Goal: Task Accomplishment & Management: Use online tool/utility

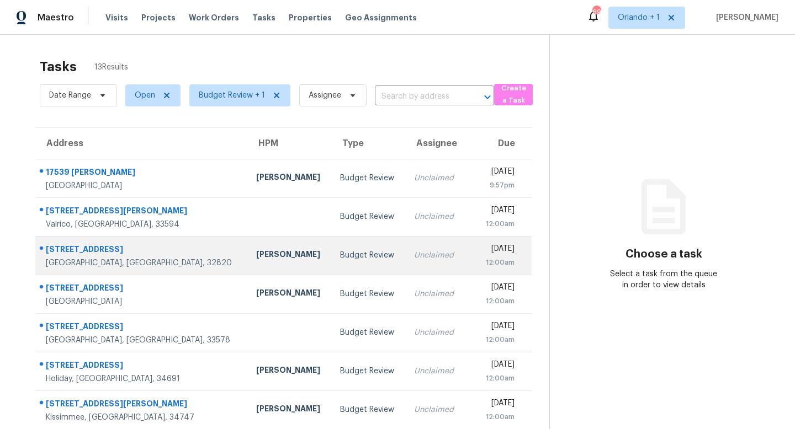
scroll to position [145, 0]
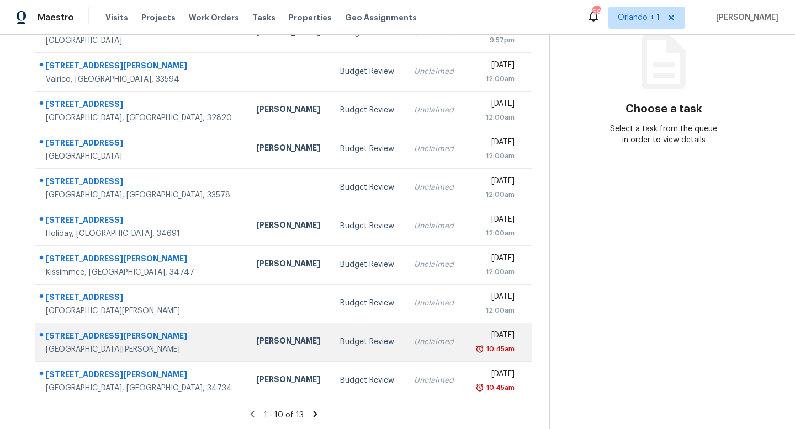
click at [340, 344] on div "Budget Review" at bounding box center [368, 342] width 56 height 11
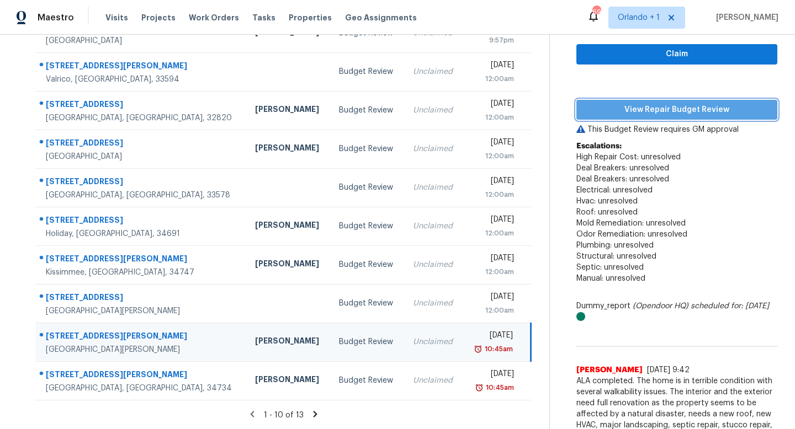
click at [645, 115] on span "View Repair Budget Review" at bounding box center [676, 110] width 183 height 14
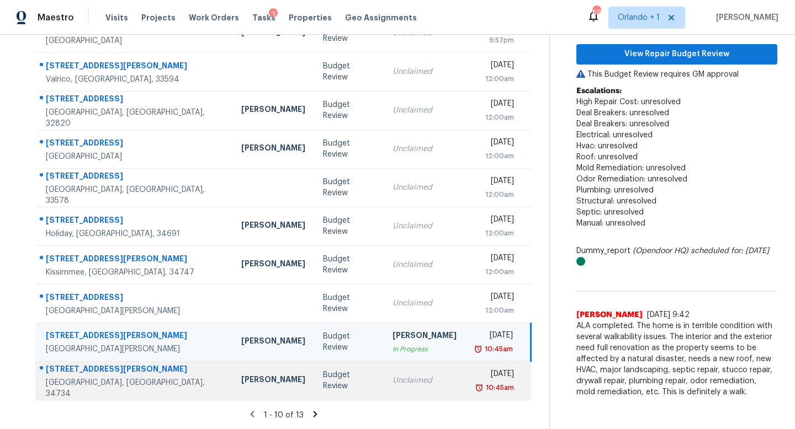
click at [323, 382] on div "Budget Review" at bounding box center [349, 381] width 52 height 22
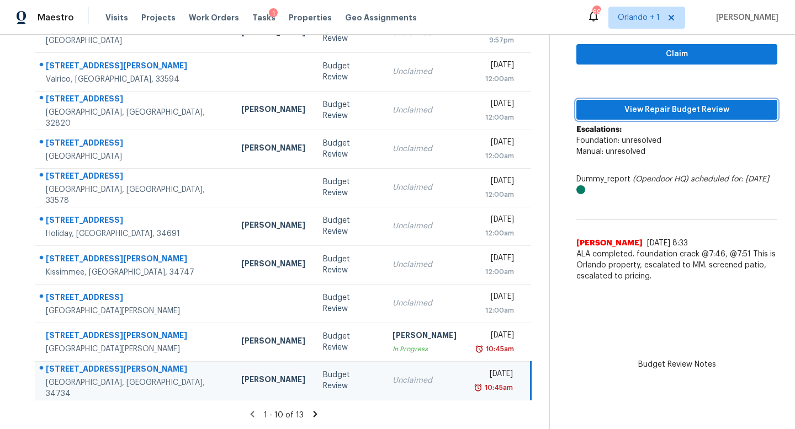
click at [688, 114] on span "View Repair Budget Review" at bounding box center [676, 110] width 183 height 14
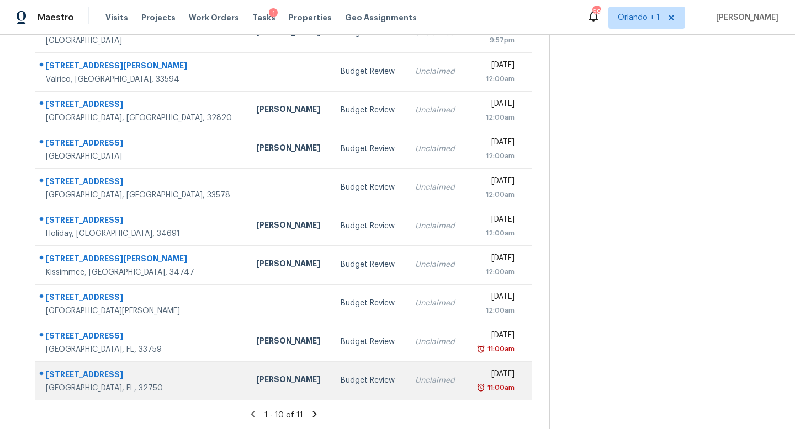
click at [344, 383] on td "Budget Review" at bounding box center [369, 380] width 74 height 39
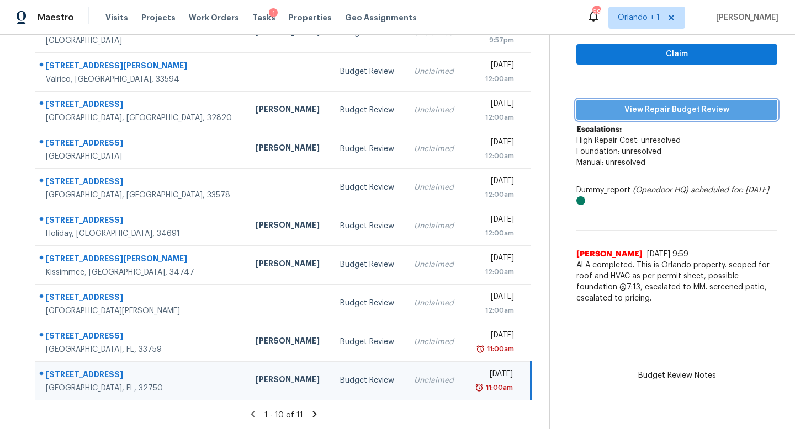
click at [674, 114] on span "View Repair Budget Review" at bounding box center [676, 110] width 183 height 14
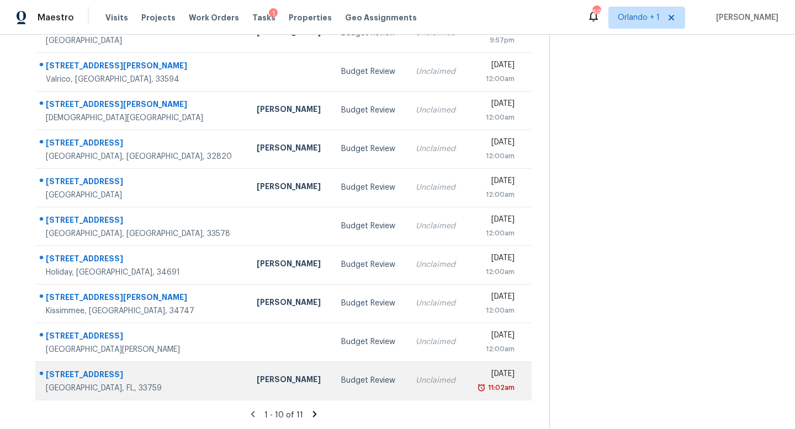
click at [341, 377] on div "Budget Review" at bounding box center [369, 380] width 57 height 11
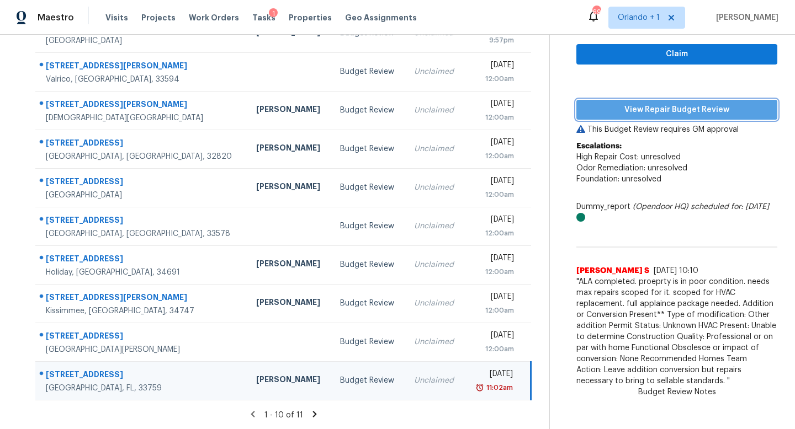
click at [646, 108] on span "View Repair Budget Review" at bounding box center [676, 110] width 183 height 14
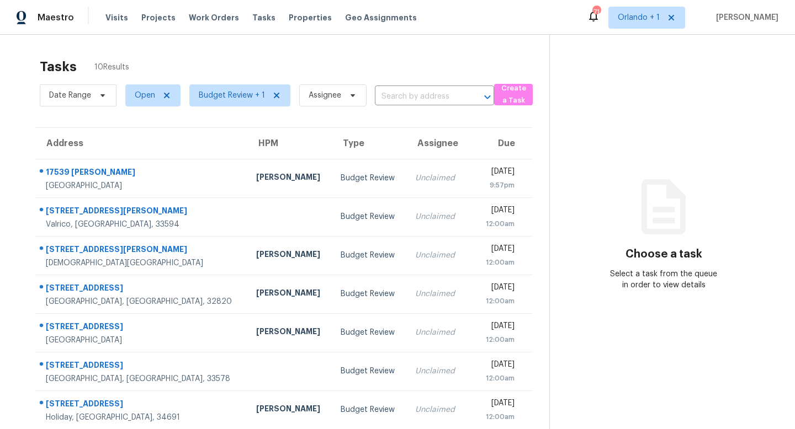
scroll to position [125, 0]
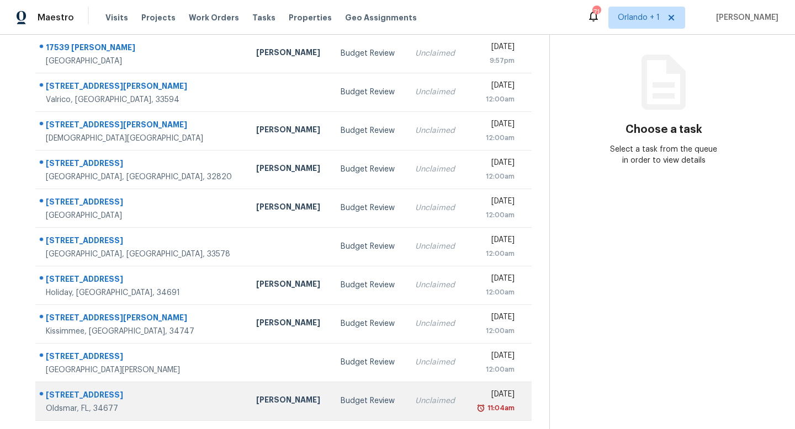
click at [406, 395] on td "Unclaimed" at bounding box center [435, 401] width 59 height 39
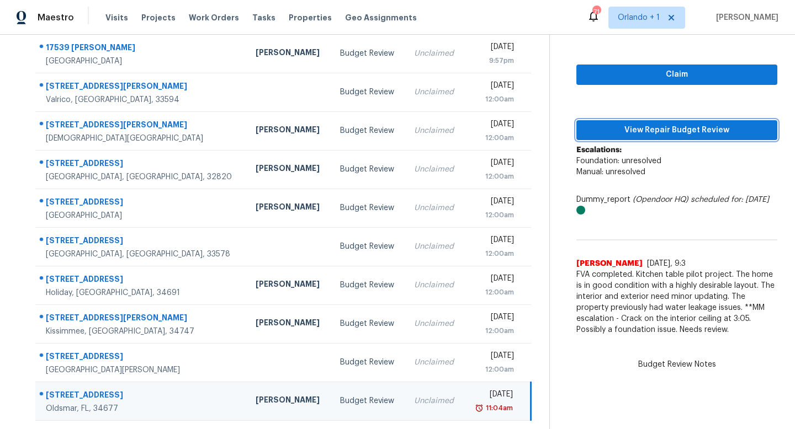
click at [661, 129] on span "View Repair Budget Review" at bounding box center [676, 131] width 183 height 14
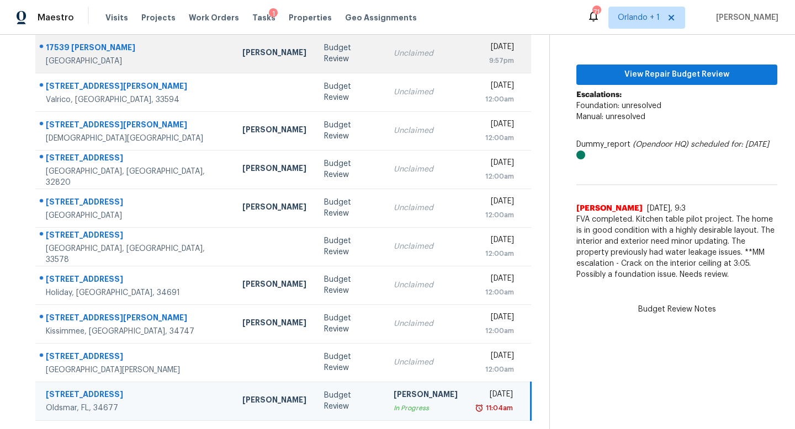
click at [326, 59] on td "Budget Review" at bounding box center [350, 53] width 70 height 39
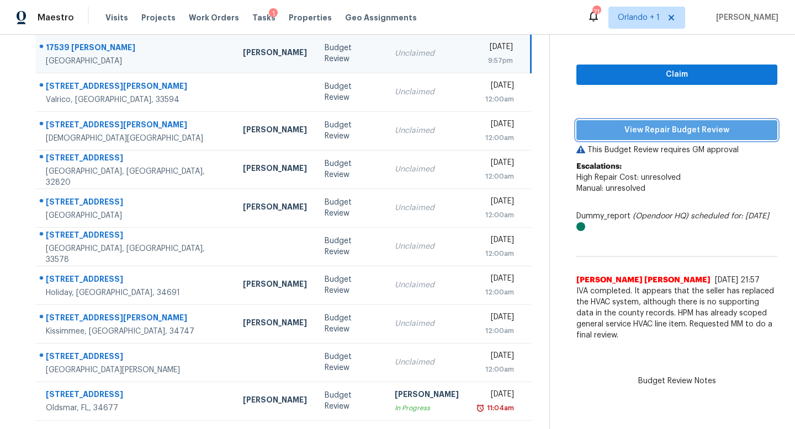
click at [642, 127] on span "View Repair Budget Review" at bounding box center [676, 131] width 183 height 14
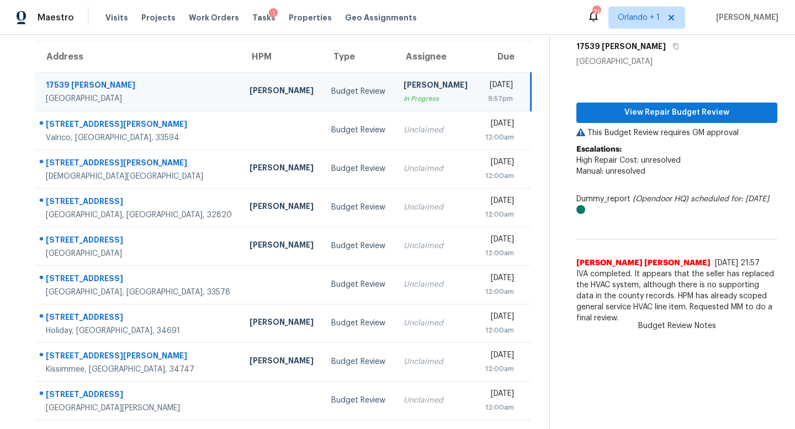
scroll to position [86, 0]
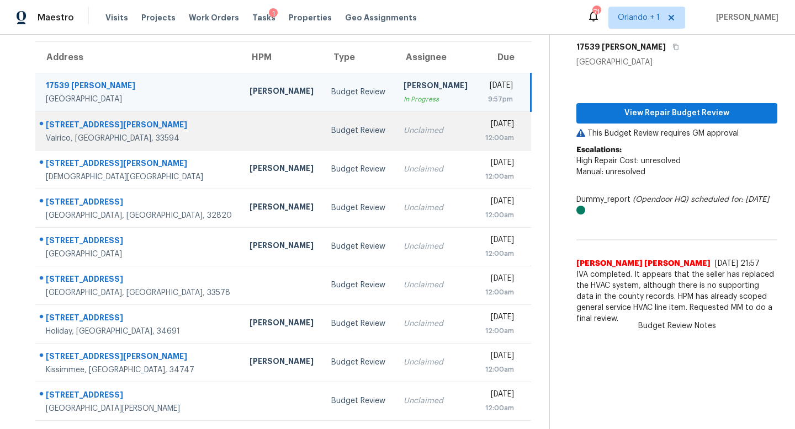
click at [403, 131] on div "Unclaimed" at bounding box center [435, 130] width 64 height 11
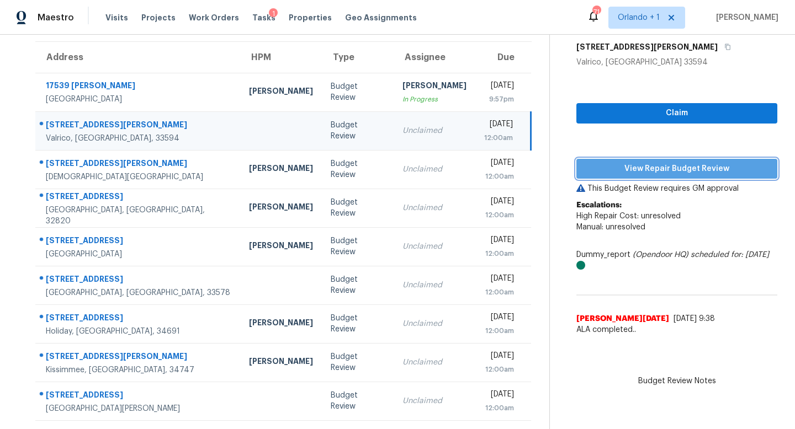
click at [671, 167] on span "View Repair Budget Review" at bounding box center [676, 169] width 183 height 14
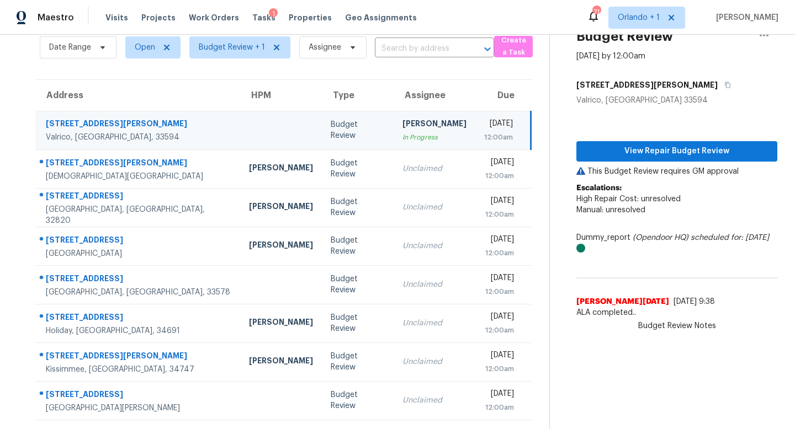
scroll to position [47, 0]
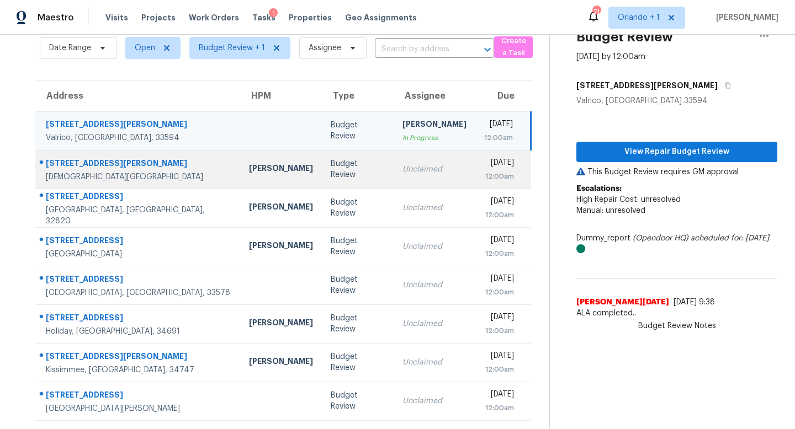
click at [402, 172] on div "Unclaimed" at bounding box center [434, 169] width 64 height 11
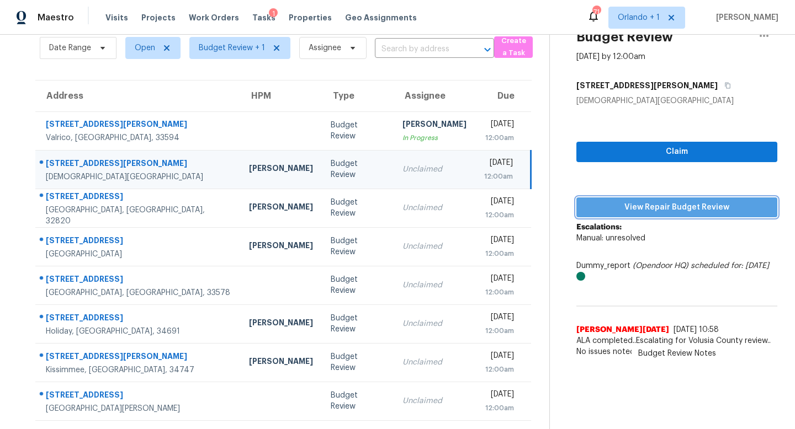
click at [672, 202] on span "View Repair Budget Review" at bounding box center [676, 208] width 183 height 14
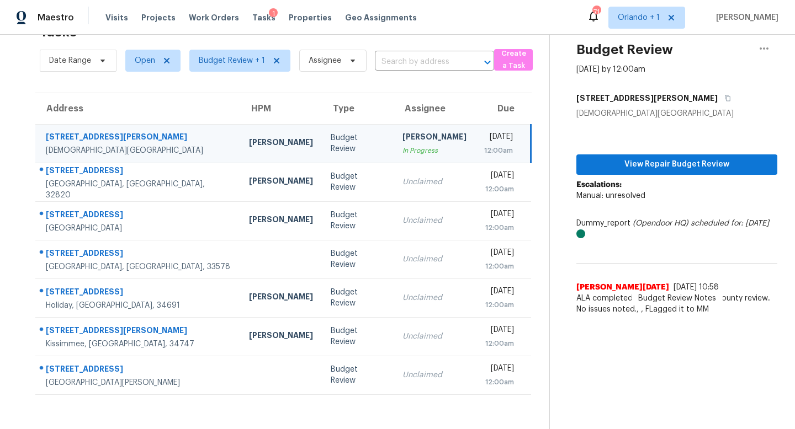
scroll to position [35, 0]
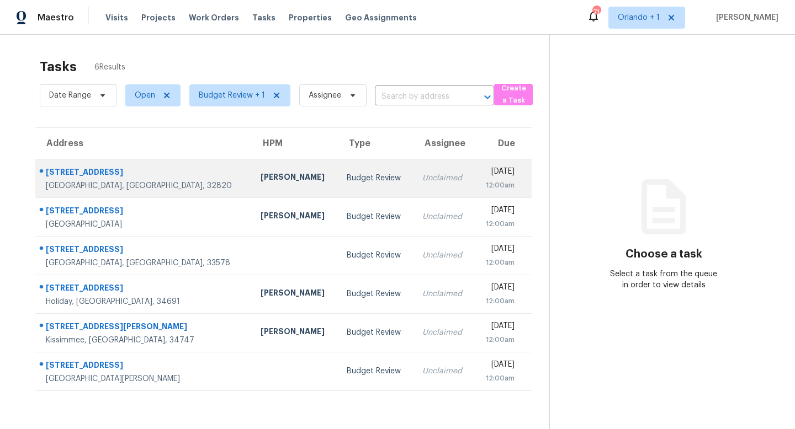
click at [347, 179] on div "Budget Review" at bounding box center [376, 178] width 58 height 11
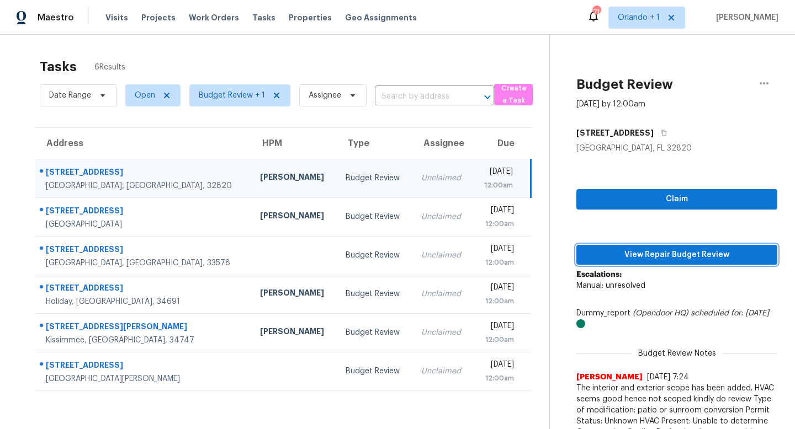
click at [649, 250] on span "View Repair Budget Review" at bounding box center [676, 255] width 183 height 14
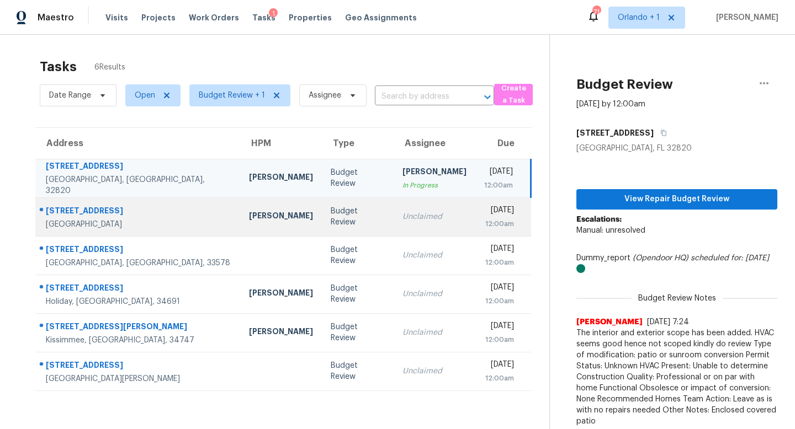
click at [402, 211] on div "Unclaimed" at bounding box center [434, 216] width 64 height 11
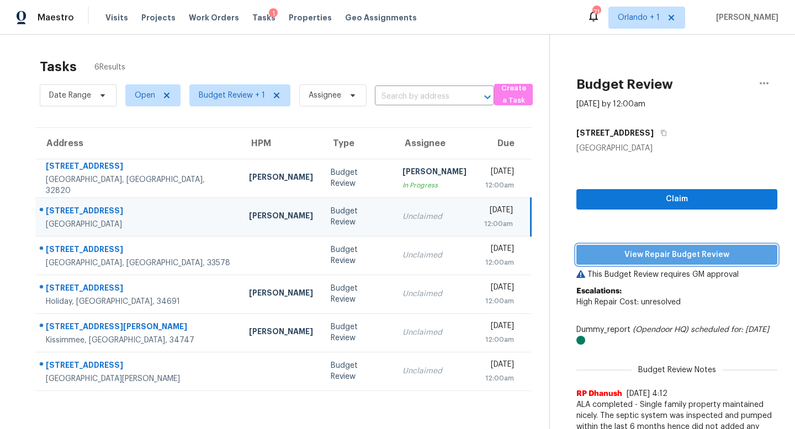
click at [680, 249] on span "View Repair Budget Review" at bounding box center [676, 255] width 183 height 14
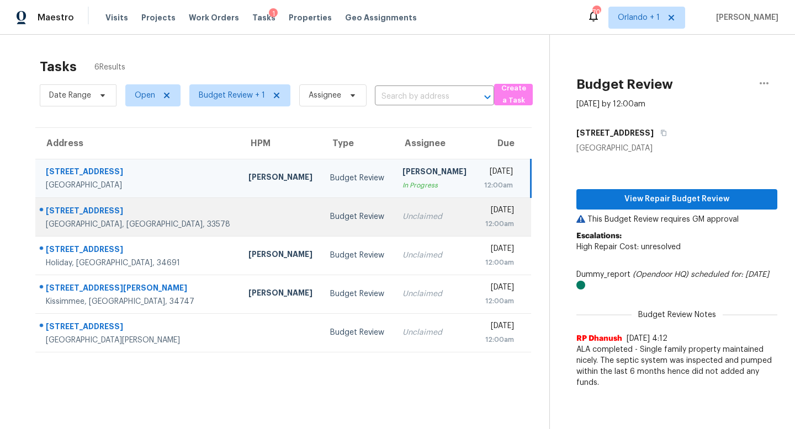
click at [402, 215] on div "Unclaimed" at bounding box center [434, 216] width 64 height 11
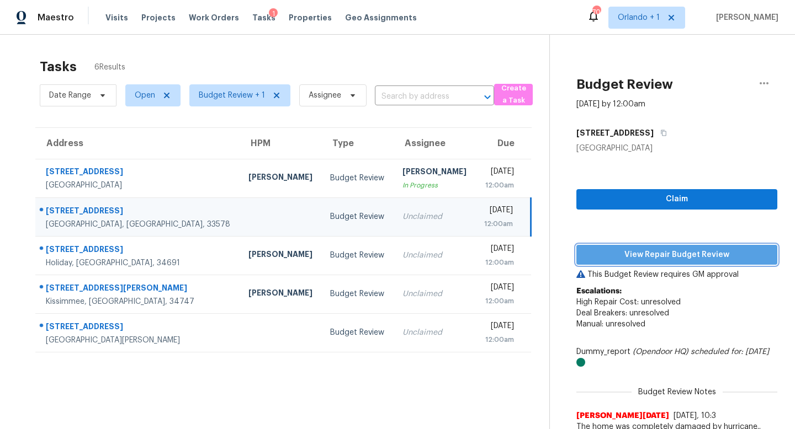
click at [692, 254] on span "View Repair Budget Review" at bounding box center [676, 255] width 183 height 14
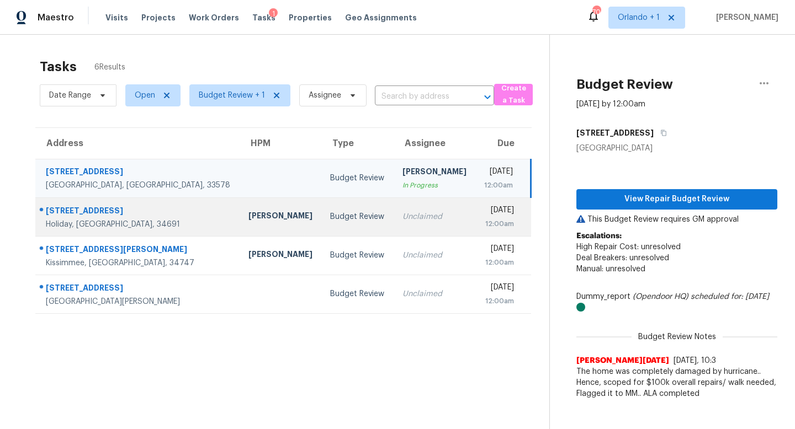
click at [402, 211] on div "Unclaimed" at bounding box center [434, 216] width 64 height 11
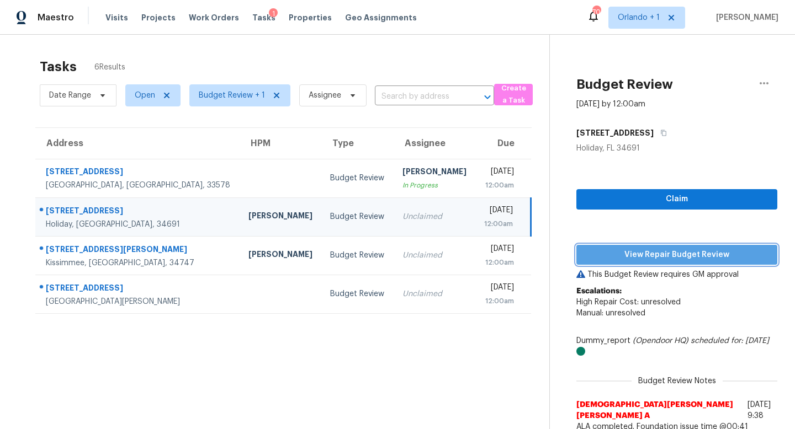
click at [658, 257] on span "View Repair Budget Review" at bounding box center [676, 255] width 183 height 14
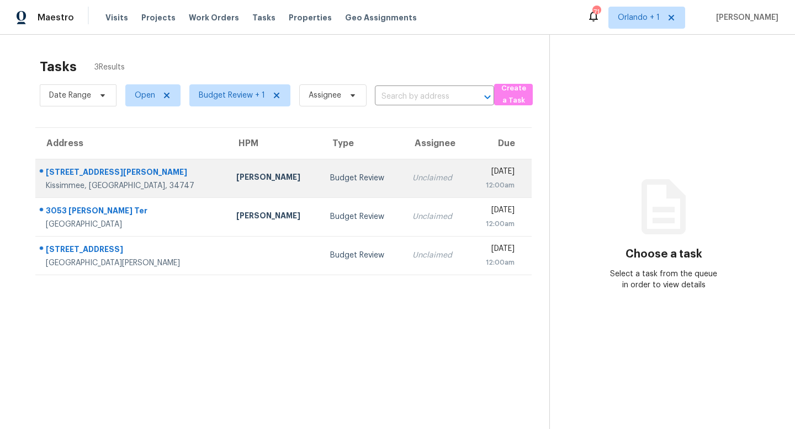
click at [332, 186] on td "Budget Review" at bounding box center [362, 178] width 82 height 39
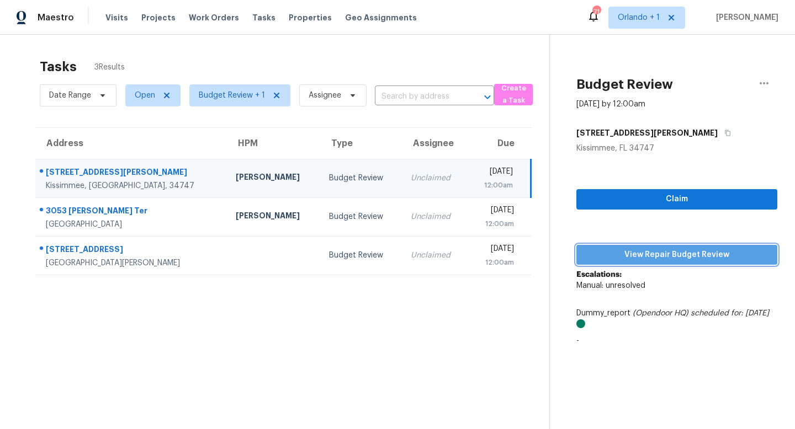
click at [664, 260] on span "View Repair Budget Review" at bounding box center [676, 255] width 183 height 14
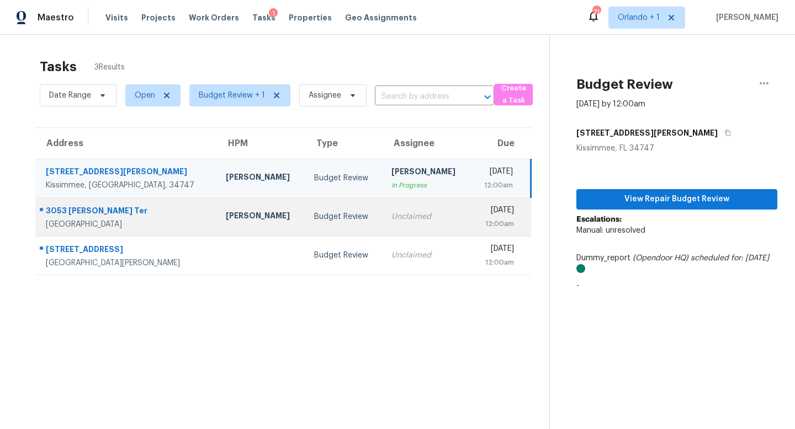
click at [391, 216] on div "Unclaimed" at bounding box center [426, 216] width 71 height 11
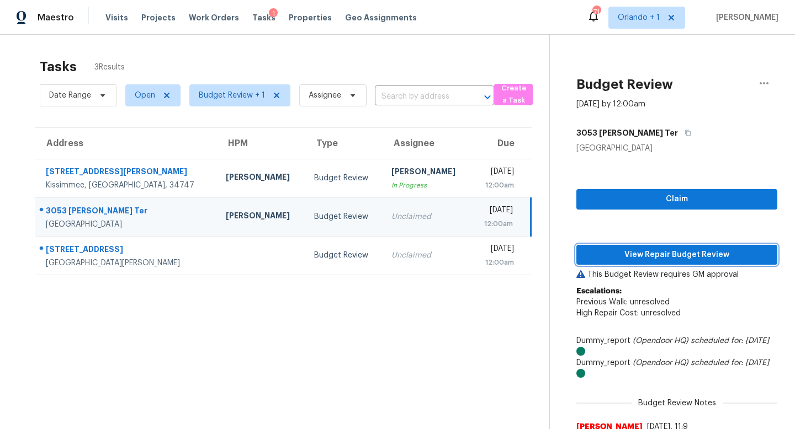
click at [652, 252] on span "View Repair Budget Review" at bounding box center [676, 255] width 183 height 14
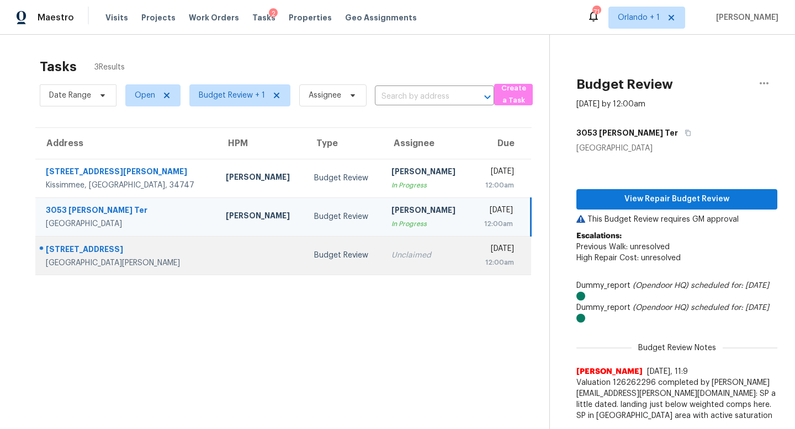
click at [382, 248] on td "Unclaimed" at bounding box center [426, 255] width 88 height 39
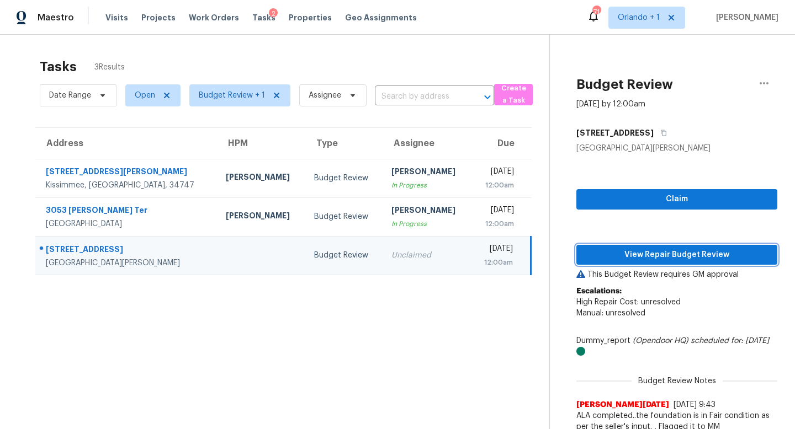
click at [678, 255] on span "View Repair Budget Review" at bounding box center [676, 255] width 183 height 14
